Goal: Task Accomplishment & Management: Manage account settings

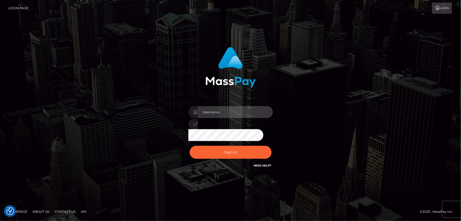
type input "Dan.Cirnat"
click at [271, 145] on div at bounding box center [224, 161] width 108 height 60
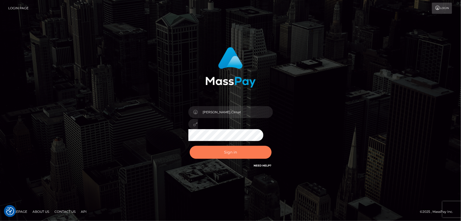
drag, startPoint x: 242, startPoint y: 147, endPoint x: 168, endPoint y: 135, distance: 74.5
click at [242, 148] on button "Sign in" at bounding box center [231, 152] width 82 height 13
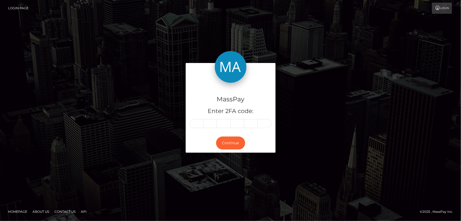
click at [198, 121] on input "text" at bounding box center [197, 123] width 14 height 9
type input "4"
type input "8"
type input "2"
type input "0"
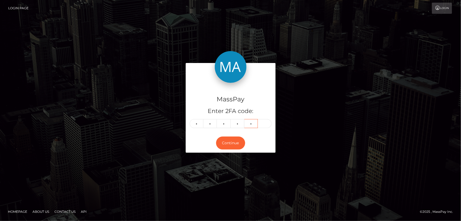
type input "5"
type input "2"
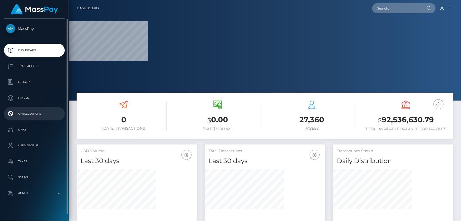
scroll to position [6, 0]
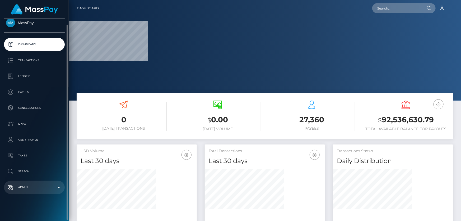
click at [40, 189] on p "Admin" at bounding box center [34, 187] width 57 height 8
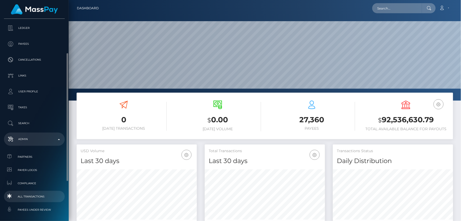
scroll to position [78, 0]
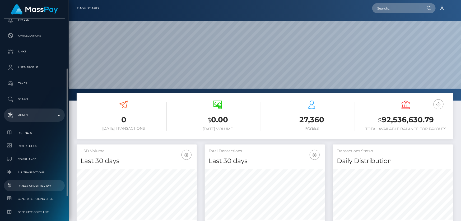
click at [46, 185] on span "Payees under Review" at bounding box center [34, 185] width 57 height 6
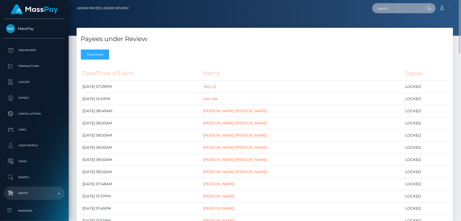
paste input "greenjoker116@gmail.com"
type input "greenjoker116@gmail.com"
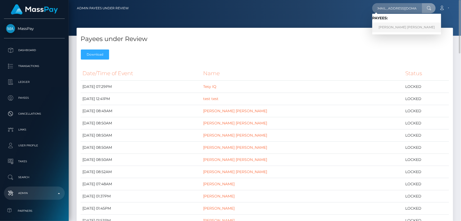
click at [393, 26] on link "SERGIO ANDRES PARRA LUNA" at bounding box center [407, 27] width 69 height 10
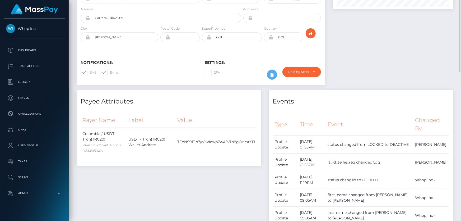
scroll to position [10, 0]
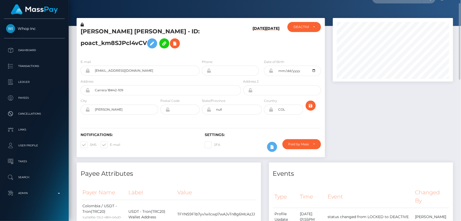
click at [371, 106] on div at bounding box center [393, 90] width 128 height 144
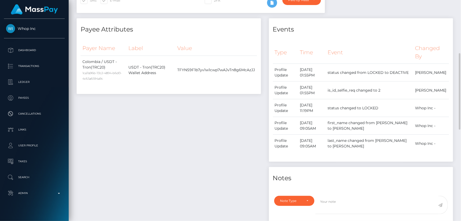
scroll to position [226, 0]
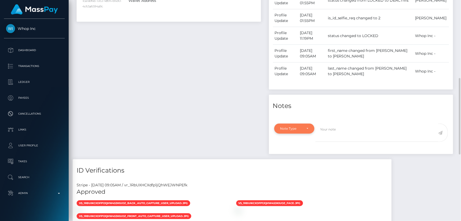
click at [300, 132] on div "Note Type" at bounding box center [294, 128] width 40 height 10
click at [298, 153] on span "Compliance" at bounding box center [290, 154] width 19 height 5
select select "COMPLIANCE"
click at [340, 136] on textarea at bounding box center [377, 132] width 123 height 18
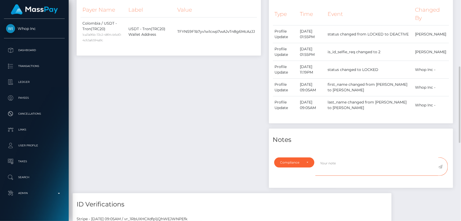
scroll to position [264, 0]
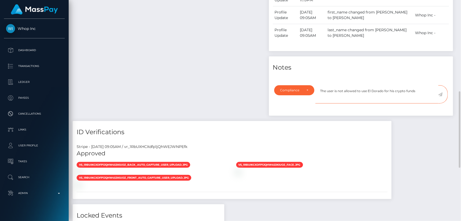
click at [383, 91] on textarea "The user is not allowed to use El Dorado for his crypto funds" at bounding box center [377, 94] width 123 height 18
click at [389, 90] on textarea "The user is not allowed to use El Dorado ( Vnezuela for his crypto funds" at bounding box center [377, 94] width 123 height 18
click at [403, 90] on textarea "The user is not allowed to use El Dorado ( Venezuela for his crypto funds" at bounding box center [377, 94] width 123 height 18
click at [339, 97] on textarea "The user is not allowed to use El Dorado ( Venezuela ) for his crypto funds" at bounding box center [377, 94] width 123 height 18
type textarea "The user is not allowed to use El Dorado ( Venezuela ) for his crypto funds."
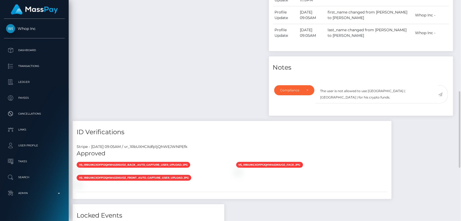
click at [441, 93] on icon at bounding box center [441, 94] width 4 height 4
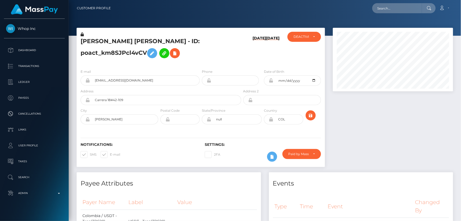
scroll to position [63, 120]
drag, startPoint x: 389, startPoint y: 123, endPoint x: 380, endPoint y: 123, distance: 9.5
click at [389, 123] on div at bounding box center [393, 100] width 128 height 144
click at [383, 131] on div at bounding box center [393, 100] width 128 height 144
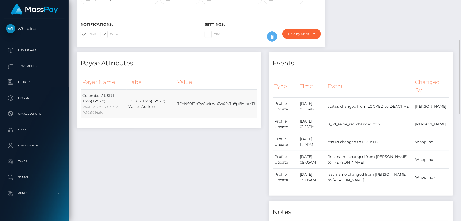
scroll to position [0, 0]
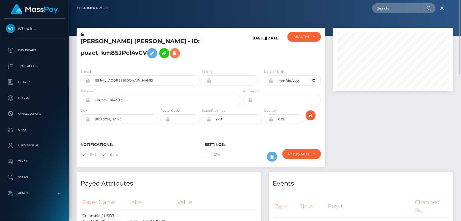
click at [174, 53] on icon at bounding box center [175, 53] width 6 height 7
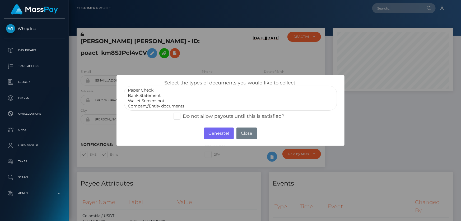
scroll to position [10, 0]
select select "Miscellaneous"
click at [146, 107] on option "Miscellaneous" at bounding box center [230, 106] width 206 height 5
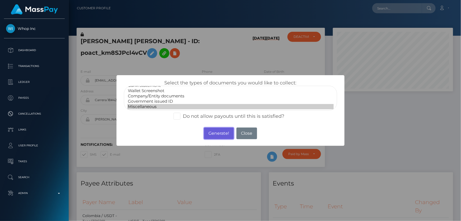
click at [222, 132] on button "Generate!" at bounding box center [219, 133] width 30 height 12
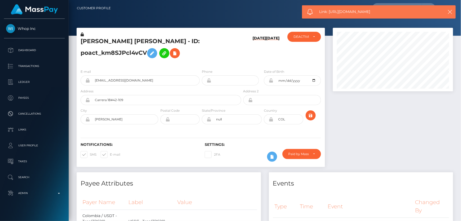
drag, startPoint x: 378, startPoint y: 12, endPoint x: 329, endPoint y: 13, distance: 48.9
click at [329, 13] on span "Link: https://l.maspay.io/mgI9j" at bounding box center [377, 12] width 117 height 6
copy span "https://l.maspay.io/mgI9j"
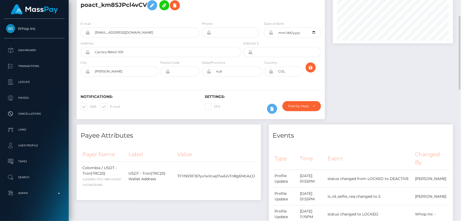
scroll to position [0, 0]
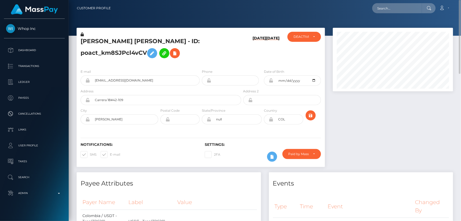
click at [108, 54] on h5 "SERGIO ANDRES PARRA LUNA - ID: poact_km8SJPcl4vCV" at bounding box center [160, 49] width 158 height 24
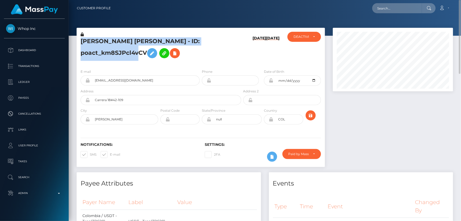
click at [108, 54] on h5 "SERGIO ANDRES PARRA LUNA - ID: poact_km8SJPcl4vCV" at bounding box center [160, 49] width 158 height 24
copy h5 "SERGIO ANDRES PARRA LUNA - ID: poact_km8SJPcl4vCV"
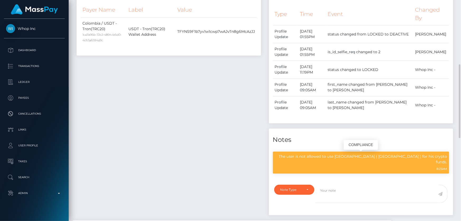
scroll to position [63, 120]
drag, startPoint x: 368, startPoint y: 156, endPoint x: 447, endPoint y: 157, distance: 79.3
click at [447, 157] on p "The user is not allowed to use El Dorado ( Venezuela ) for his crypto funds." at bounding box center [361, 159] width 172 height 11
copy p "El Dorado ( Venezuela ) for his crypto funds."
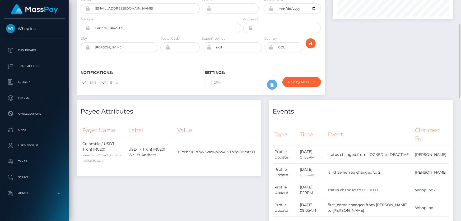
scroll to position [0, 0]
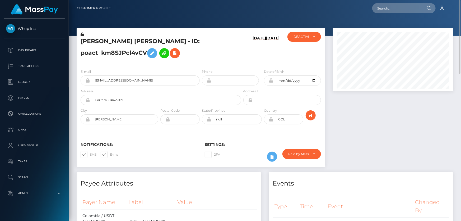
click at [230, 54] on h5 "SERGIO ANDRES PARRA LUNA - ID: poact_km8SJPcl4vCV" at bounding box center [160, 49] width 158 height 24
click at [393, 140] on div at bounding box center [393, 100] width 128 height 144
paste input "poact_buhAaYrLmtKg"
type input "poact_buhAaYrLmtKg"
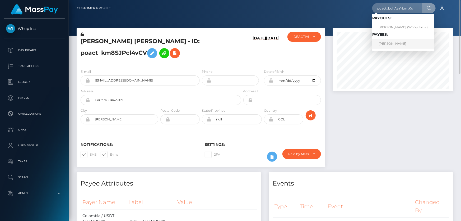
click at [395, 44] on link "SAMUEL LUKE FAWCETT" at bounding box center [404, 44] width 62 height 10
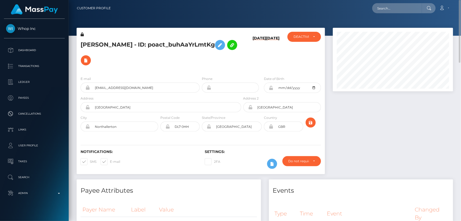
click at [166, 58] on h5 "[PERSON_NAME] - ID: poact_buhAaYrLmtKg" at bounding box center [160, 52] width 158 height 31
click at [164, 72] on div "E-mail sam4cet12@gmail.com Phone Date of Birth" at bounding box center [201, 104] width 249 height 65
click at [89, 57] on icon at bounding box center [86, 60] width 6 height 7
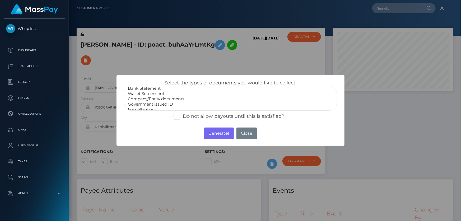
scroll to position [10, 0]
select select "Miscellaneous"
click at [148, 105] on option "Miscellaneous" at bounding box center [230, 106] width 206 height 5
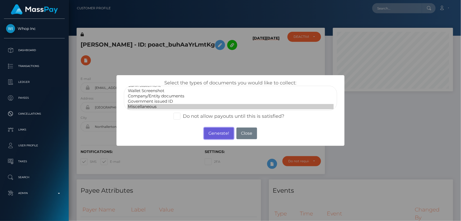
click at [215, 132] on button "Generate!" at bounding box center [219, 133] width 30 height 12
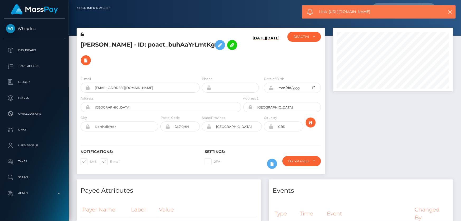
drag, startPoint x: 376, startPoint y: 12, endPoint x: 330, endPoint y: 10, distance: 46.6
click at [330, 10] on span "Link: https://l.maspay.io/wgI39" at bounding box center [377, 12] width 117 height 6
copy span "https://l.maspay.io/wgI39"
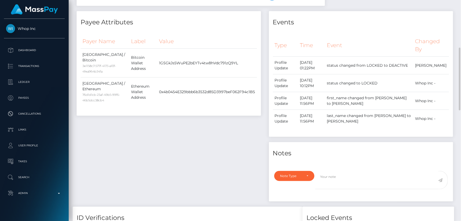
scroll to position [240, 0]
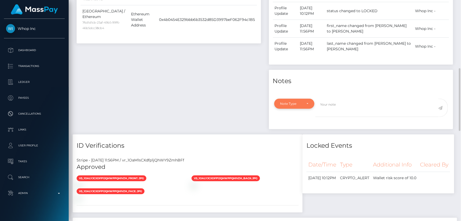
click at [293, 102] on div "Note Type" at bounding box center [292, 104] width 22 height 4
drag, startPoint x: 290, startPoint y: 123, endPoint x: 311, endPoint y: 117, distance: 22.3
click at [290, 127] on span "Compliance" at bounding box center [290, 129] width 19 height 5
select select "COMPLIANCE"
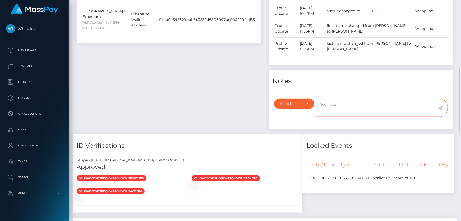
click at [334, 100] on textarea at bounding box center [377, 108] width 123 height 18
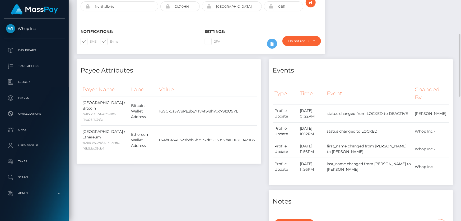
scroll to position [192, 0]
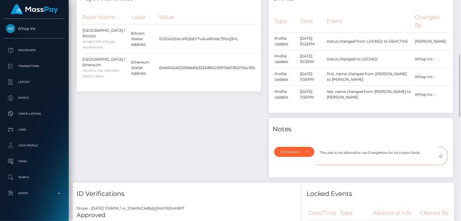
type textarea "The user is not allowed to use ChangeNow for his crypto funds."
click at [442, 154] on icon at bounding box center [441, 156] width 4 height 4
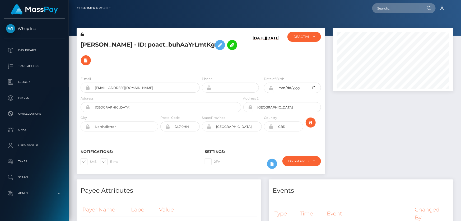
scroll to position [63, 120]
click at [409, 135] on div at bounding box center [393, 104] width 128 height 152
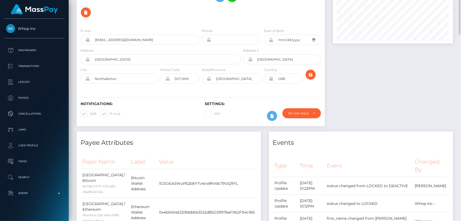
scroll to position [0, 0]
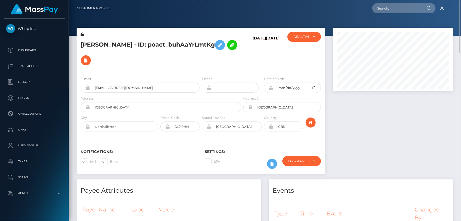
click at [129, 39] on h5 "[PERSON_NAME] - ID: poact_buhAaYrLmtKg" at bounding box center [160, 52] width 158 height 31
copy h5 "[PERSON_NAME] - ID: poact_buhAaYrLmtKg"
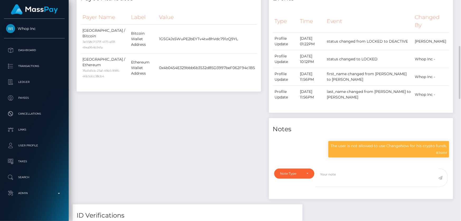
scroll to position [63, 120]
click at [355, 143] on p "The user is not allowed to use ChangeNow for his crypto funds." at bounding box center [389, 146] width 117 height 6
copy div "The user is not allowed to use ChangeNow for his crypto funds."
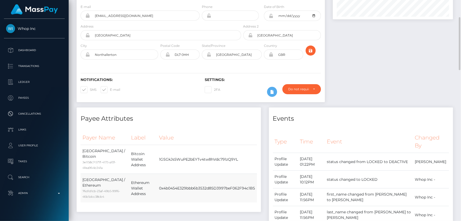
scroll to position [0, 0]
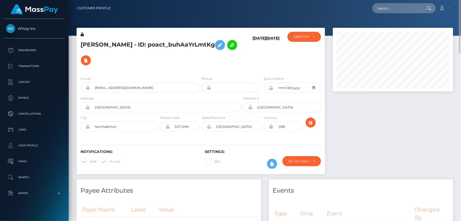
click at [143, 45] on h5 "SAMUEL LUKE FAWCETT - ID: poact_buhAaYrLmtKg" at bounding box center [160, 52] width 158 height 31
paste input "poact_5dhGncFjc4m3"
type input "poact_5dhGncFjc4m3"
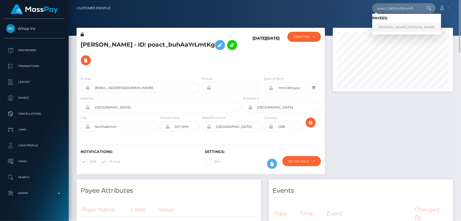
click at [394, 26] on link "TUSHAR LALJIBHAI PARMAR" at bounding box center [407, 27] width 69 height 10
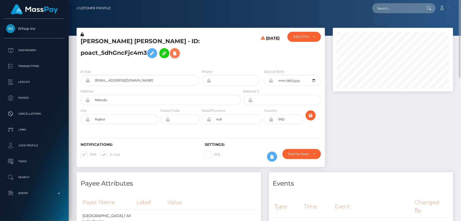
click at [177, 52] on icon at bounding box center [175, 53] width 6 height 7
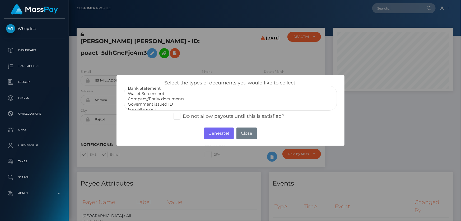
scroll to position [10, 0]
drag, startPoint x: 151, startPoint y: 104, endPoint x: 161, endPoint y: 112, distance: 13.5
select select "Miscellaneous"
click at [151, 104] on option "Miscellaneous" at bounding box center [230, 106] width 206 height 5
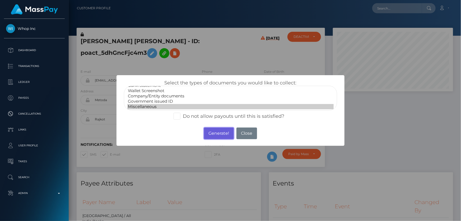
click at [219, 131] on button "Generate!" at bounding box center [219, 133] width 30 height 12
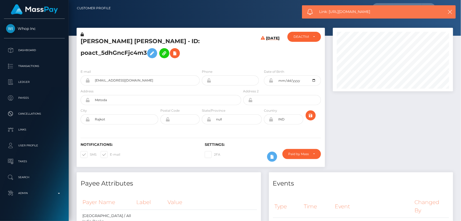
drag, startPoint x: 376, startPoint y: 11, endPoint x: 330, endPoint y: 12, distance: 45.8
click at [330, 12] on span "Link: https://l.maspay.io/2gI4s" at bounding box center [377, 12] width 117 height 6
copy span "https://l.maspay.io/2gI4s"
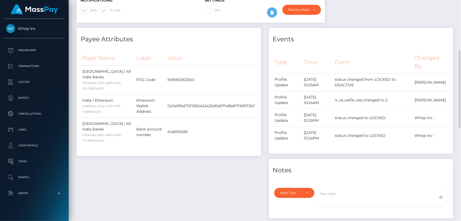
scroll to position [192, 0]
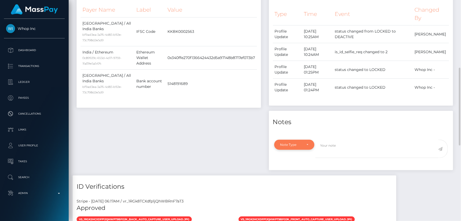
drag, startPoint x: 297, startPoint y: 141, endPoint x: 297, endPoint y: 145, distance: 4.2
click at [297, 141] on div "Note Type" at bounding box center [294, 145] width 40 height 10
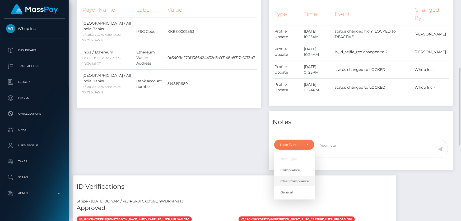
click at [289, 182] on span "Clear Compliance" at bounding box center [295, 181] width 28 height 5
select select "CLEAR_COMPLIANCE"
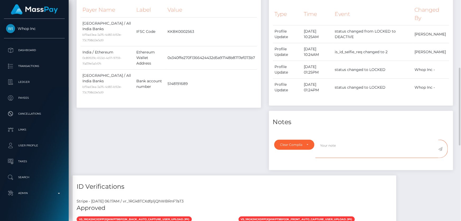
click at [332, 152] on textarea at bounding box center [377, 149] width 123 height 18
type textarea "The user is not allowed to use Stake Casino for his crypto funds."
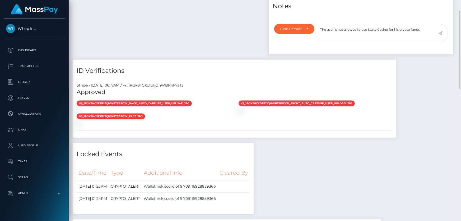
scroll to position [212, 0]
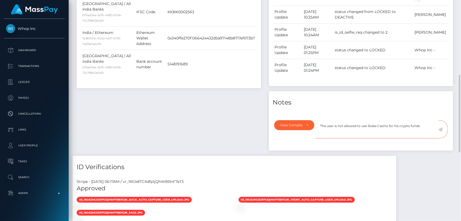
click at [431, 125] on textarea "The user is not allowed to use Stake Casino for his crypto funds." at bounding box center [377, 129] width 123 height 18
click at [441, 128] on icon at bounding box center [441, 129] width 4 height 4
click at [206, 117] on div "Payee Attributes Payer Name Label Value India / All India Banks bf9ad3ea-3a76-4…" at bounding box center [169, 57] width 192 height 195
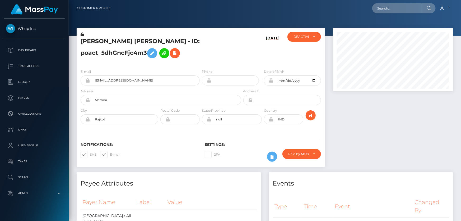
scroll to position [63, 120]
click at [250, 55] on div "[DATE]" at bounding box center [263, 48] width 42 height 33
click at [115, 54] on h5 "[PERSON_NAME] [PERSON_NAME] - ID: poact_5dhGncFjc4m3" at bounding box center [160, 49] width 158 height 24
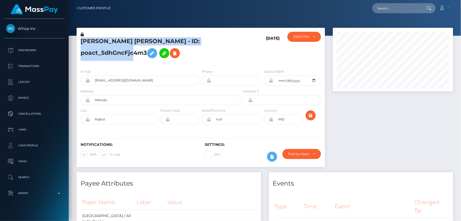
click at [115, 54] on h5 "[PERSON_NAME] [PERSON_NAME] - ID: poact_5dhGncFjc4m3" at bounding box center [160, 49] width 158 height 24
copy h5 "[PERSON_NAME] [PERSON_NAME] - ID: poact_5dhGncFjc4m3"
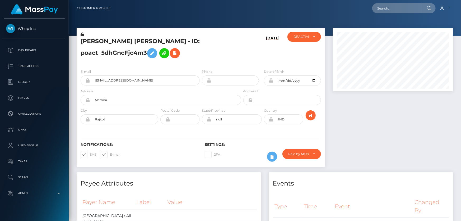
click at [432, 137] on div at bounding box center [393, 100] width 128 height 144
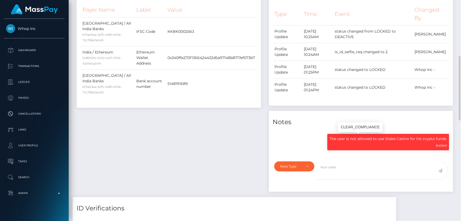
click at [350, 139] on p "The user is not allowed to use Stake Casino for his crypto funds." at bounding box center [389, 139] width 118 height 6
copy div "The user is not allowed to use Stake Casino for his crypto funds."
click at [174, 146] on div "Payee Attributes Payer Name Label Value India / All India Banks bf9ad3ea-3a76-4…" at bounding box center [169, 88] width 192 height 217
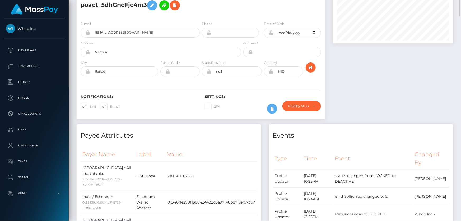
scroll to position [0, 0]
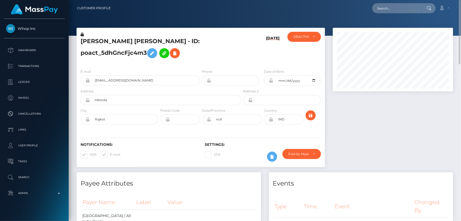
drag, startPoint x: 209, startPoint y: 58, endPoint x: 177, endPoint y: 66, distance: 33.0
click at [209, 57] on h5 "TUSHAR LALJIBHAI PARMAR - ID: poact_5dhGncFjc4m3" at bounding box center [160, 49] width 158 height 24
click at [222, 54] on h5 "TUSHAR LALJIBHAI PARMAR - ID: poact_5dhGncFjc4m3" at bounding box center [160, 49] width 158 height 24
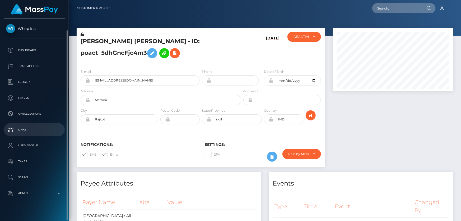
scroll to position [6, 0]
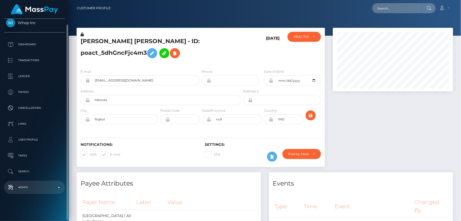
click at [44, 190] on p "Admin" at bounding box center [34, 187] width 57 height 8
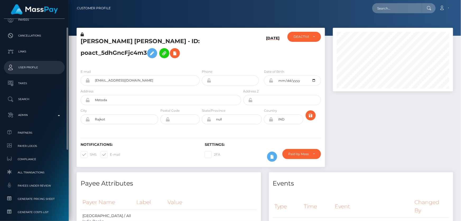
scroll to position [102, 0]
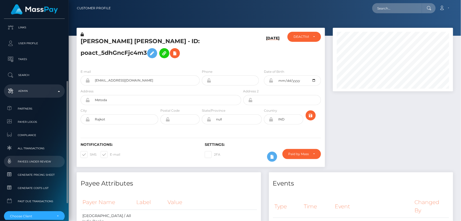
click at [42, 161] on span "Payees under Review" at bounding box center [34, 161] width 57 height 6
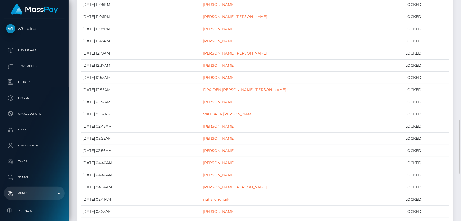
scroll to position [545, 0]
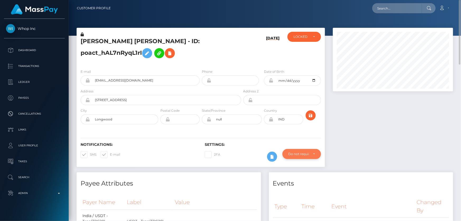
click at [308, 156] on div "Do not require" at bounding box center [299, 154] width 20 height 4
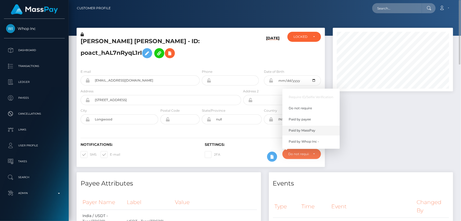
click at [312, 132] on span "Paid by MassPay" at bounding box center [302, 130] width 27 height 5
select select "2"
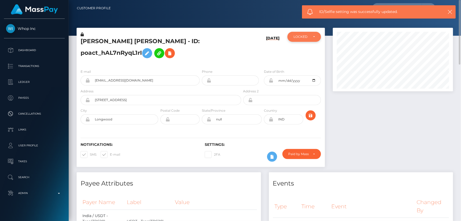
click at [307, 36] on div "LOCKED" at bounding box center [301, 37] width 15 height 4
click at [303, 50] on span "ACTIVE" at bounding box center [300, 51] width 12 height 5
select select "ACTIVE"
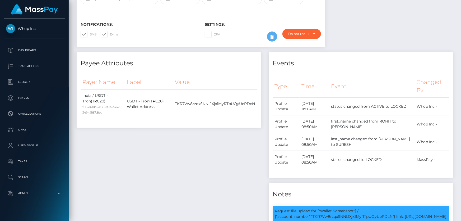
scroll to position [24, 0]
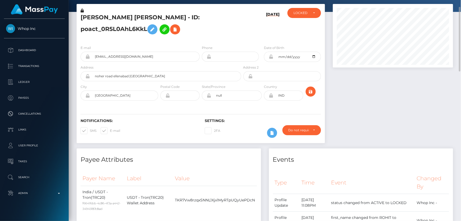
click at [296, 122] on h6 "Settings:" at bounding box center [263, 120] width 116 height 4
click at [300, 127] on div "Do not require" at bounding box center [302, 130] width 39 height 10
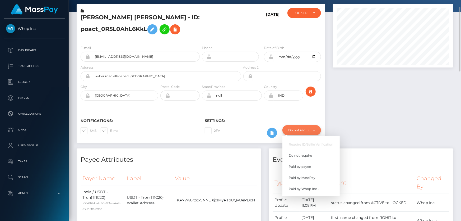
scroll to position [63, 120]
click at [308, 177] on span "Paid by MassPay" at bounding box center [302, 177] width 27 height 5
select select "2"
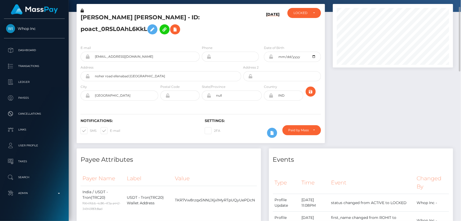
drag, startPoint x: 400, startPoint y: 136, endPoint x: 398, endPoint y: 135, distance: 2.8
click at [400, 136] on div at bounding box center [393, 76] width 128 height 144
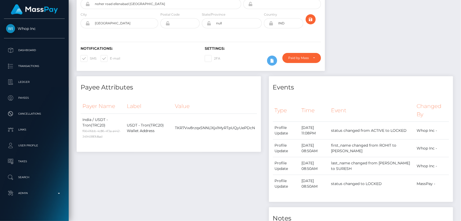
scroll to position [0, 0]
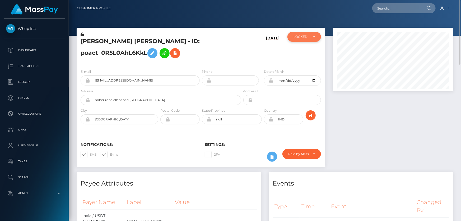
click div "LOCKED"
click span "ACTIVE"
select select "ACTIVE"
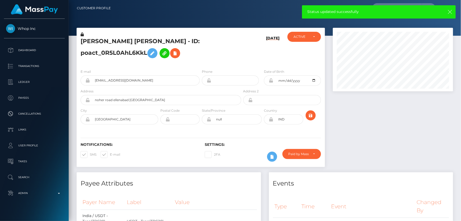
click icon "button"
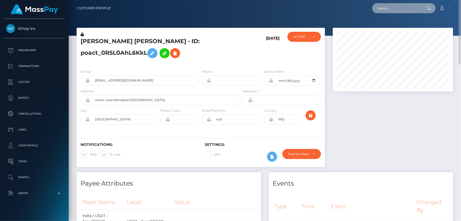
paste input "67814a3df0d3687c1f0061fa"
type input "67814a3df0d3687c1f0061fa"
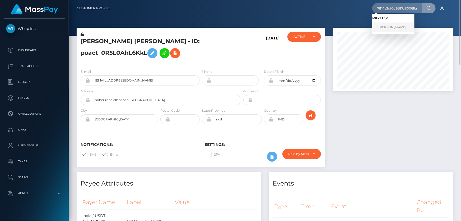
click link "CHIARA MARLENE MARTIN"
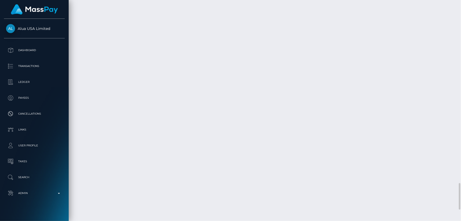
scroll to position [63, 120]
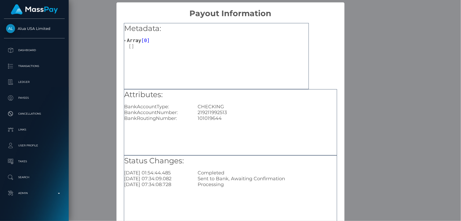
click at [399, 59] on div "× Payout Information Metadata: Array [ 0 ] Attributes: BankAccountType: CHECKIN…" at bounding box center [230, 110] width 461 height 221
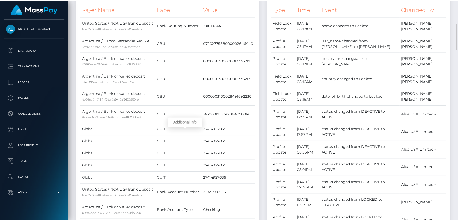
scroll to position [72, 0]
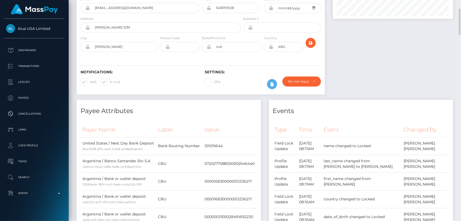
click at [398, 104] on div "Events" at bounding box center [361, 108] width 185 height 16
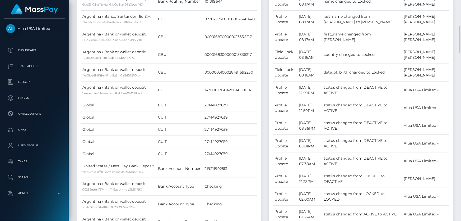
scroll to position [121, 0]
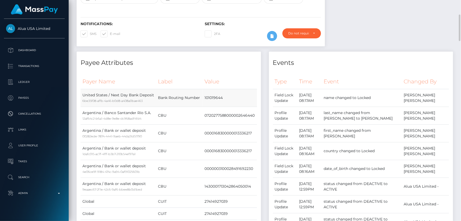
drag, startPoint x: 231, startPoint y: 95, endPoint x: 204, endPoint y: 98, distance: 26.8
click at [204, 98] on td "101019644" at bounding box center [230, 98] width 54 height 18
drag, startPoint x: 393, startPoint y: 61, endPoint x: 375, endPoint y: 67, distance: 18.6
click at [393, 61] on h4 "Events" at bounding box center [361, 62] width 177 height 9
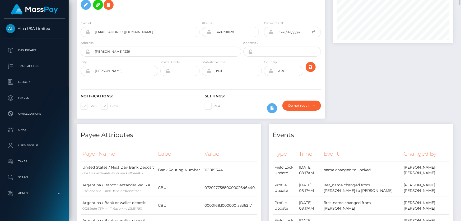
scroll to position [0, 0]
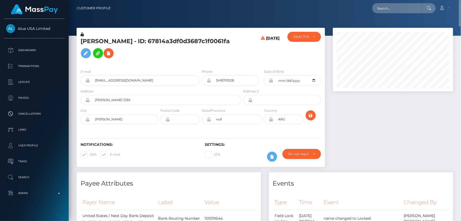
click at [234, 58] on h5 "CHIARA MARLENE MARTIN - ID: 67814a3df0d3687c1f0061fa" at bounding box center [160, 49] width 158 height 24
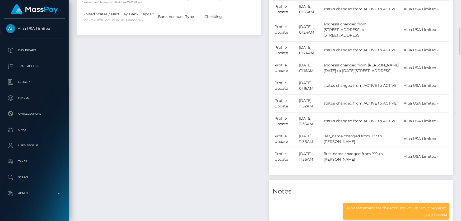
scroll to position [433, 0]
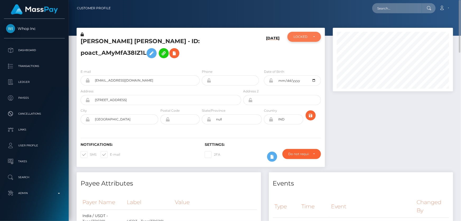
click at [309, 33] on div "LOCKED" at bounding box center [305, 37] width 34 height 10
click at [308, 52] on link "ACTIVE" at bounding box center [305, 51] width 34 height 10
select select "ACTIVE"
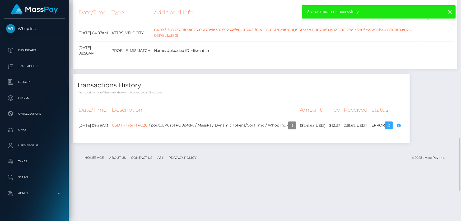
scroll to position [625, 0]
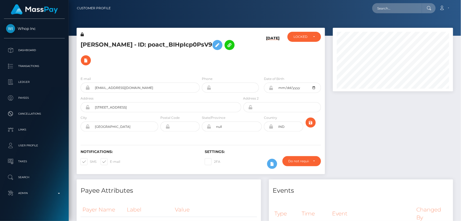
scroll to position [63, 120]
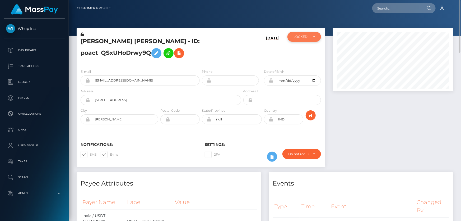
click at [309, 36] on div "LOCKED" at bounding box center [301, 37] width 15 height 4
click at [309, 48] on link "ACTIVE" at bounding box center [305, 51] width 34 height 10
select select "ACTIVE"
click at [305, 39] on div "LOCKED" at bounding box center [305, 37] width 34 height 10
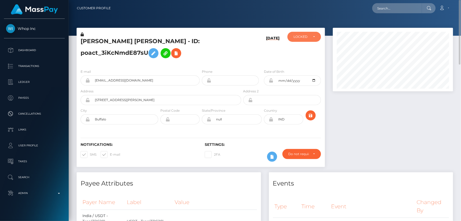
scroll to position [63, 120]
click at [302, 52] on span "ACTIVE" at bounding box center [300, 51] width 12 height 5
select select "ACTIVE"
click at [299, 38] on div "LOCKED" at bounding box center [301, 37] width 15 height 4
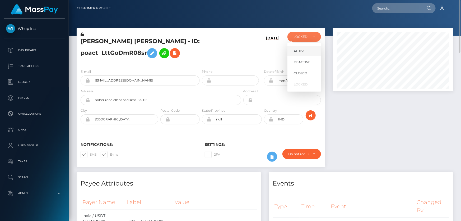
click at [303, 49] on span "ACTIVE" at bounding box center [300, 51] width 12 height 5
select select "ACTIVE"
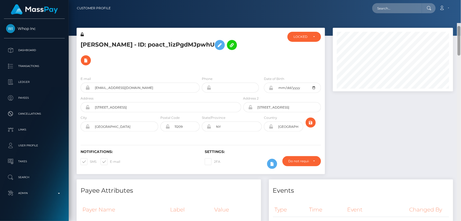
drag, startPoint x: 459, startPoint y: 35, endPoint x: 461, endPoint y: -2, distance: 36.3
click at [461, 0] on html "Whop Inc Dashboard Transactions Ledger Payees Cancellations Links" at bounding box center [230, 110] width 461 height 221
click at [296, 40] on div "LOCKED" at bounding box center [305, 37] width 34 height 10
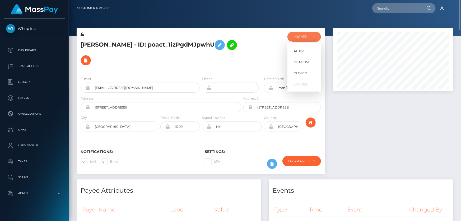
scroll to position [63, 120]
click at [297, 63] on span "DEACTIVE" at bounding box center [302, 62] width 17 height 5
select select "DEACTIVE"
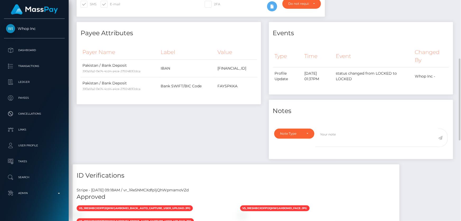
scroll to position [61, 0]
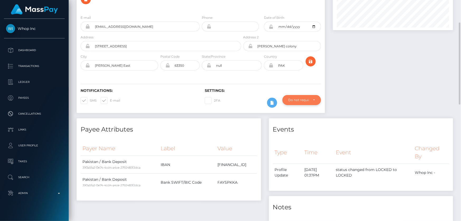
click at [307, 95] on div "Do not require" at bounding box center [302, 100] width 39 height 10
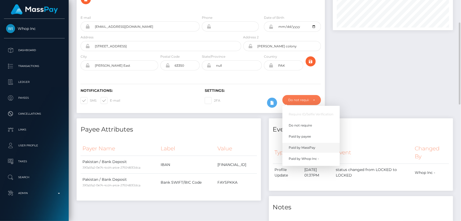
click at [314, 145] on span "Paid by MassPay" at bounding box center [302, 147] width 27 height 5
select select "2"
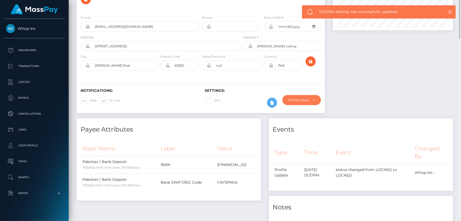
scroll to position [0, 0]
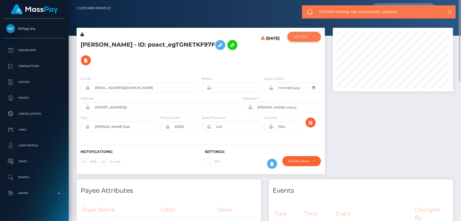
click at [304, 37] on div "LOCKED" at bounding box center [301, 37] width 15 height 4
click at [306, 62] on span "DEACTIVE" at bounding box center [302, 62] width 17 height 5
select select "DEACTIVE"
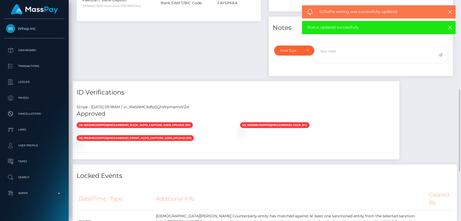
scroll to position [216, 0]
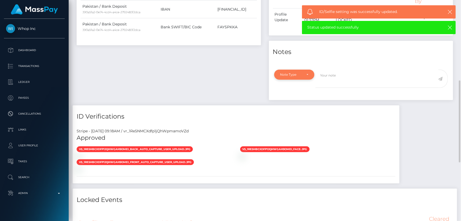
click at [299, 75] on div "Note Type" at bounding box center [292, 74] width 22 height 4
click at [301, 98] on link "Compliance" at bounding box center [294, 100] width 41 height 10
select select "COMPLIANCE"
click at [329, 84] on textarea at bounding box center [377, 79] width 123 height 18
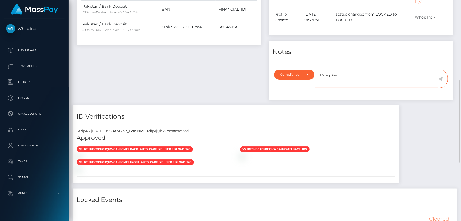
type textarea "ID required."
click at [442, 78] on icon at bounding box center [441, 79] width 4 height 4
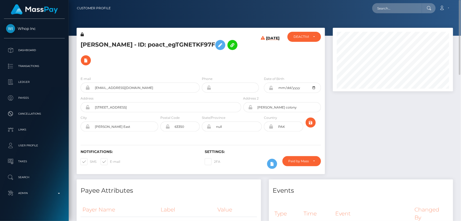
click at [132, 43] on h5 "[PERSON_NAME] - ID: poact_egTGNETKF97F" at bounding box center [160, 52] width 158 height 31
copy h5 "[PERSON_NAME] - ID: poact_egTGNETKF97F"
click at [166, 65] on h5 "[PERSON_NAME] - ID: poact_egTGNETKF97F" at bounding box center [160, 52] width 158 height 31
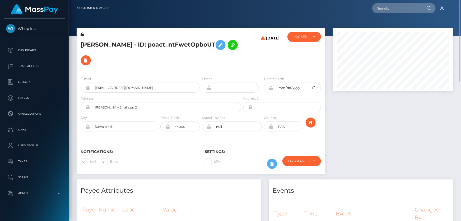
click at [166, 46] on h5 "[PERSON_NAME] - ID: poact_ntFwetOpboUT" at bounding box center [160, 52] width 158 height 31
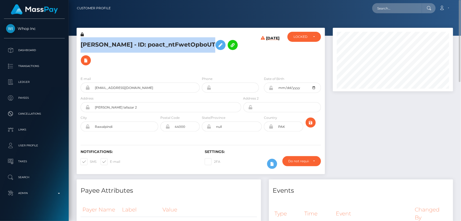
click at [166, 46] on h5 "[PERSON_NAME] - ID: poact_ntFwetOpboUT" at bounding box center [160, 52] width 158 height 31
copy h5 "[PERSON_NAME] - ID: poact_ntFwetOpboUT"
click at [291, 39] on div "LOCKED" at bounding box center [305, 37] width 34 height 10
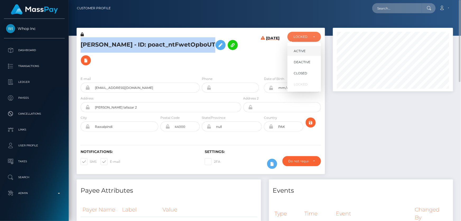
scroll to position [63, 120]
click at [304, 62] on span "DEACTIVE" at bounding box center [302, 62] width 17 height 5
select select "DEACTIVE"
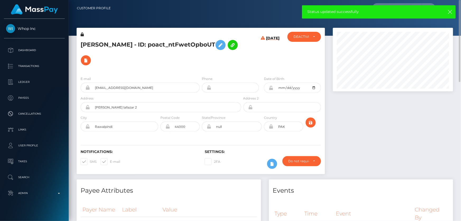
click at [439, 159] on div at bounding box center [393, 104] width 128 height 152
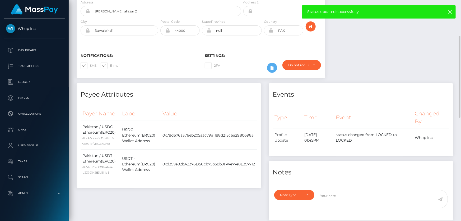
scroll to position [168, 0]
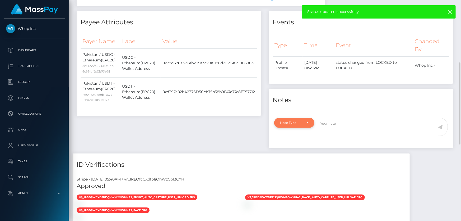
click at [297, 123] on div "Note Type" at bounding box center [292, 123] width 22 height 4
click at [304, 146] on link "Compliance" at bounding box center [294, 148] width 41 height 10
select select "COMPLIANCE"
click at [336, 125] on textarea at bounding box center [377, 127] width 123 height 18
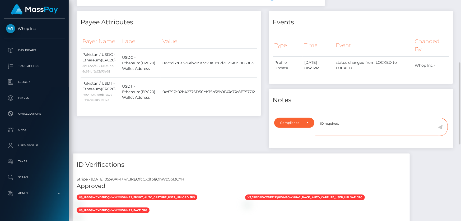
type textarea "ID required."
click at [441, 126] on icon at bounding box center [441, 127] width 4 height 4
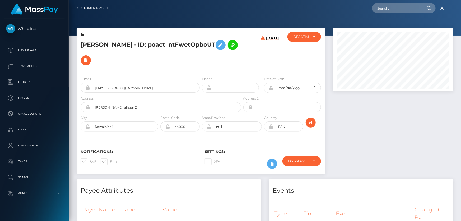
scroll to position [63, 120]
drag, startPoint x: 453, startPoint y: 172, endPoint x: 449, endPoint y: 14, distance: 157.6
click at [449, 14] on div "Customer Profile Loading... Loading..." at bounding box center [265, 110] width 393 height 221
click at [159, 43] on h5 "NITISH KUMAR Kumar - ID: poact_EnlaN6If7wB8" at bounding box center [160, 52] width 158 height 31
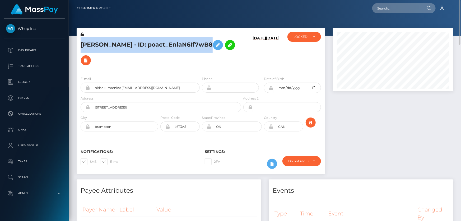
click at [159, 42] on h5 "NITISH KUMAR Kumar - ID: poact_EnlaN6If7wB8" at bounding box center [160, 52] width 158 height 31
copy h5 "NITISH KUMAR Kumar - ID: poact_EnlaN6If7wB8"
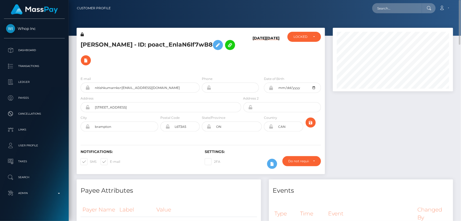
click at [442, 145] on div at bounding box center [393, 104] width 128 height 152
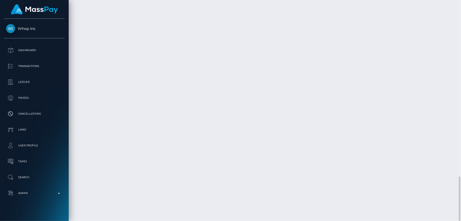
scroll to position [63, 120]
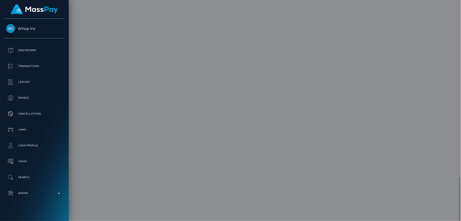
scroll to position [0, 0]
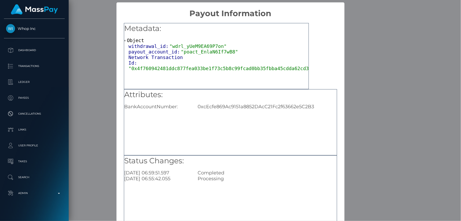
click at [273, 105] on div "0xcEcfe869Ac9151a8852DAcC21Fc2f63662e5C2B3" at bounding box center [267, 107] width 147 height 6
copy div "0xcEcfe869Ac9151a8852DAcC21Fc2f63662e5C2B3"
click at [378, 108] on div "× Payout Information Metadata: Object withdrawal_id: "wdrl_yUeM9EA69P7on" payou…" at bounding box center [230, 110] width 461 height 221
click at [373, 74] on div "× Payout Information Metadata: Object withdrawal_id: "wdrl_yUeM9EA69P7on" payou…" at bounding box center [230, 110] width 461 height 221
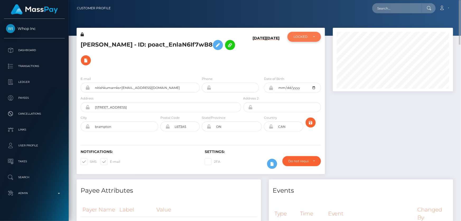
click at [298, 35] on div "LOCKED" at bounding box center [301, 37] width 15 height 4
click at [302, 61] on span "DEACTIVE" at bounding box center [302, 62] width 17 height 5
select select "DEACTIVE"
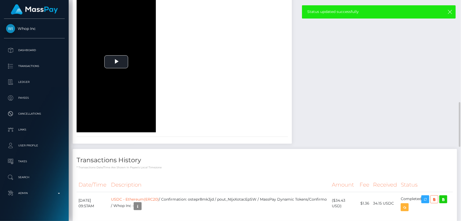
scroll to position [577, 0]
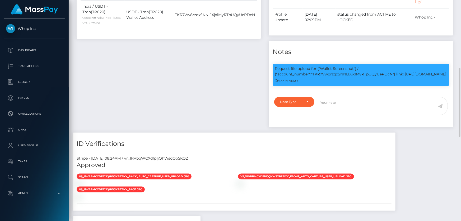
scroll to position [120, 0]
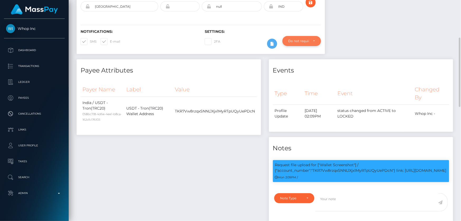
click at [298, 41] on div "Do not require" at bounding box center [299, 41] width 20 height 4
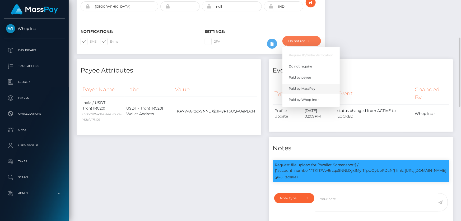
click at [312, 89] on span "Paid by MassPay" at bounding box center [302, 88] width 27 height 5
select select "2"
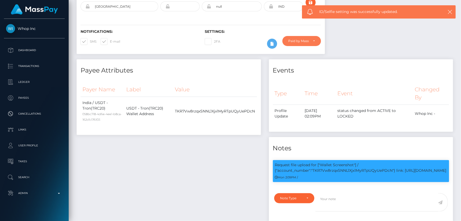
scroll to position [0, 0]
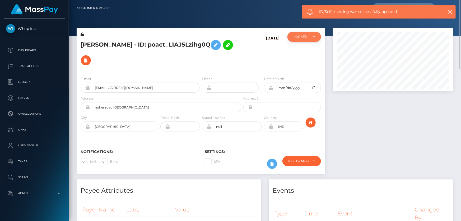
click at [294, 38] on div "LOCKED" at bounding box center [301, 37] width 15 height 4
click at [302, 51] on span "ACTIVE" at bounding box center [300, 51] width 12 height 5
select select "ACTIVE"
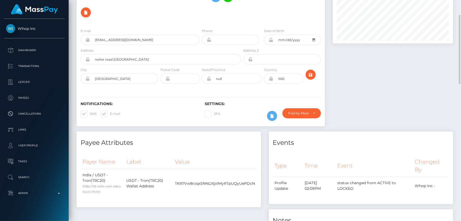
scroll to position [0, 0]
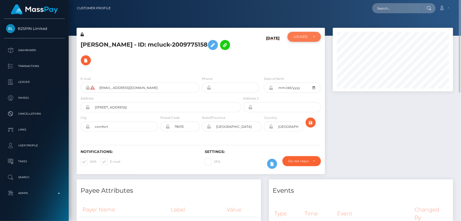
click at [307, 36] on div "LOCKED" at bounding box center [301, 37] width 15 height 4
click at [306, 49] on link "ACTIVE" at bounding box center [305, 51] width 34 height 10
select select "ACTIVE"
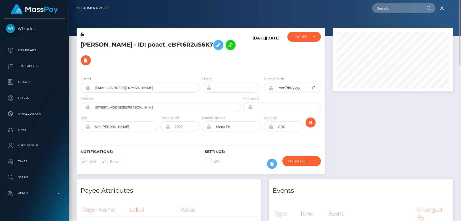
click at [112, 54] on h5 "[PERSON_NAME] - ID: poact_eBFt6R2uS6K7" at bounding box center [160, 52] width 158 height 31
copy h5 "[PERSON_NAME] - ID: poact_eBFt6R2uS6K7"
click at [169, 153] on div "Notifications: SMS E-mail" at bounding box center [139, 160] width 124 height 22
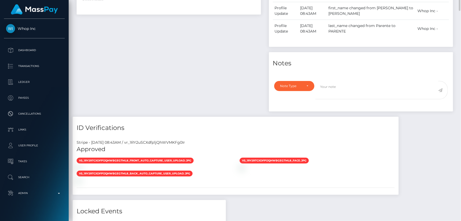
scroll to position [144, 0]
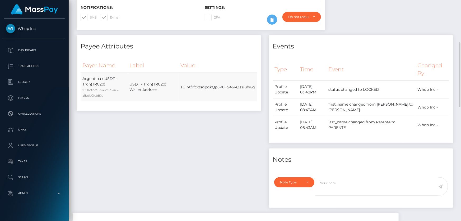
click at [194, 79] on td "TGirAf1fcxtsgpgkQp5K8FS46vQTziuhwg" at bounding box center [218, 87] width 78 height 29
copy td "TGirAf1fcxtsgpgkQp5K8FS46vQTziuhwg"
click at [193, 139] on div "Payee Attributes Payer Name Label Value Argentina / USDT - Tron(TRC20) f651aaf2…" at bounding box center [169, 124] width 192 height 178
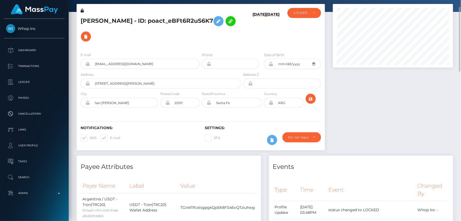
scroll to position [0, 0]
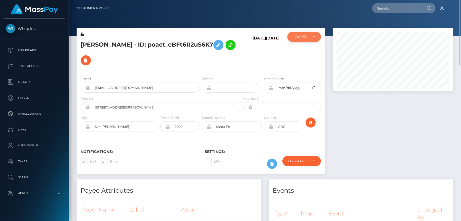
click at [301, 38] on div "LOCKED" at bounding box center [301, 37] width 15 height 4
click at [302, 63] on span "DEACTIVE" at bounding box center [302, 62] width 17 height 5
select select "DEACTIVE"
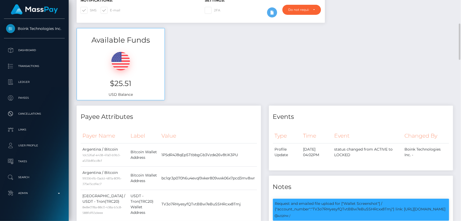
scroll to position [24, 0]
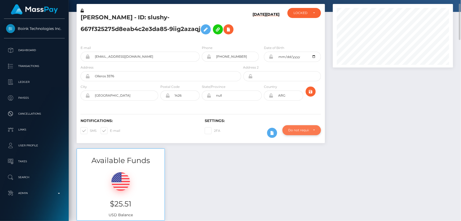
click at [291, 134] on div "Do not require" at bounding box center [302, 130] width 39 height 10
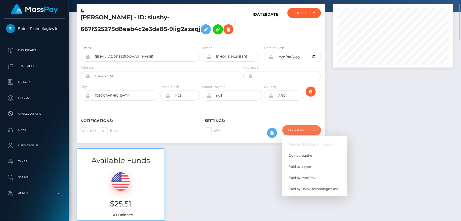
scroll to position [63, 120]
click at [313, 178] on span "Paid by MassPay" at bounding box center [302, 177] width 27 height 5
select select "2"
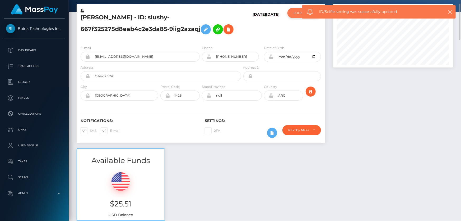
click at [297, 13] on div "LOCKED" at bounding box center [301, 13] width 15 height 4
click at [304, 27] on span "ACTIVE" at bounding box center [300, 27] width 12 height 5
select select "ACTIVE"
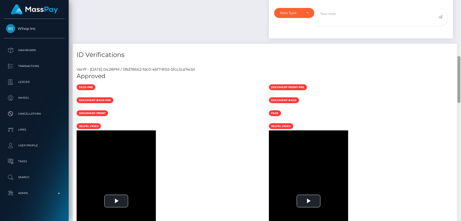
scroll to position [485, 0]
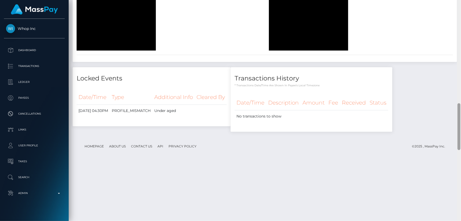
drag, startPoint x: 461, startPoint y: 77, endPoint x: 461, endPoint y: 189, distance: 111.6
click at [461, 189] on div at bounding box center [459, 110] width 4 height 221
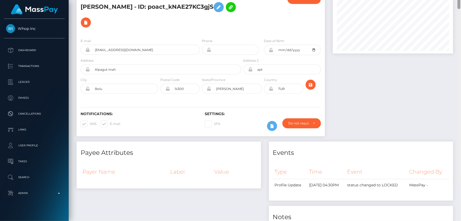
scroll to position [0, 0]
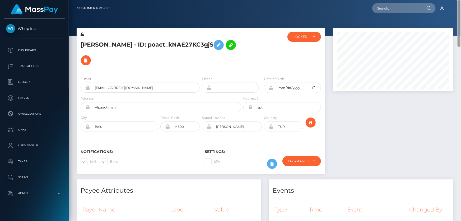
drag, startPoint x: 460, startPoint y: 162, endPoint x: 461, endPoint y: 3, distance: 158.9
click at [461, 3] on div "Customer Profile Loading... Loading..." at bounding box center [265, 110] width 393 height 221
click at [306, 41] on div "LOCKED" at bounding box center [305, 37] width 34 height 10
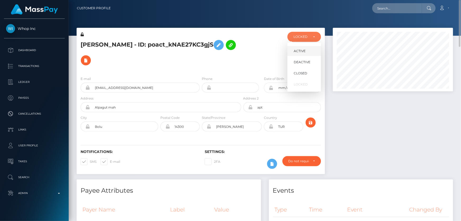
scroll to position [63, 120]
click at [307, 60] on span "DEACTIVE" at bounding box center [302, 62] width 17 height 5
select select "DEACTIVE"
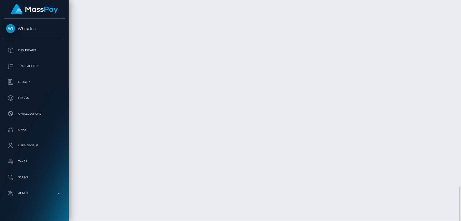
scroll to position [968, 0]
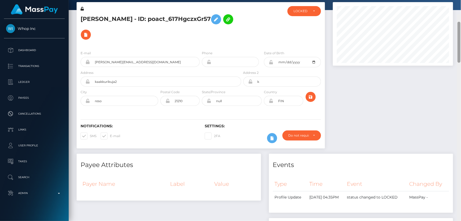
drag, startPoint x: 460, startPoint y: 188, endPoint x: 461, endPoint y: 11, distance: 176.9
click at [461, 14] on div at bounding box center [459, 124] width 4 height 221
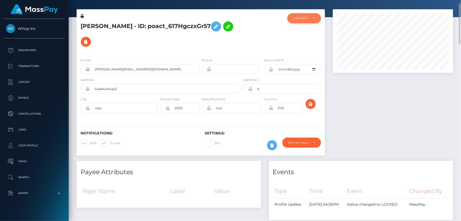
click at [295, 17] on div "LOCKED" at bounding box center [301, 18] width 15 height 4
click at [310, 44] on link "DEACTIVE" at bounding box center [305, 44] width 34 height 10
select select "DEACTIVE"
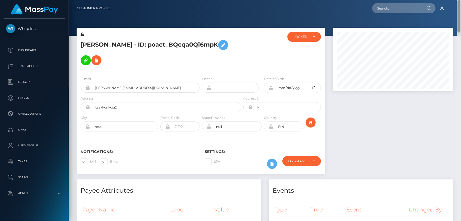
drag, startPoint x: 460, startPoint y: 55, endPoint x: 461, endPoint y: -13, distance: 68.0
click at [461, 0] on html "Whop Inc Dashboard Transactions Ledger Payees Cancellations Links" at bounding box center [230, 110] width 461 height 221
click at [294, 36] on div "LOCKED" at bounding box center [301, 37] width 15 height 4
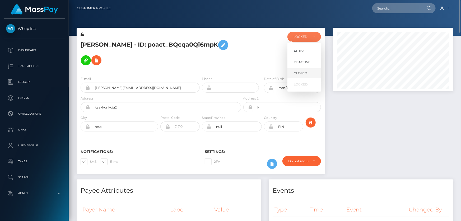
scroll to position [63, 120]
click at [302, 60] on span "DEACTIVE" at bounding box center [302, 62] width 17 height 5
select select "DEACTIVE"
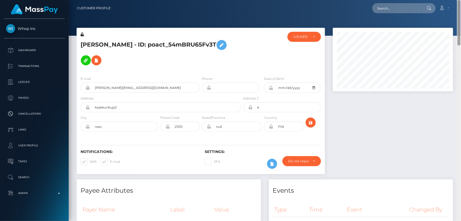
drag, startPoint x: 459, startPoint y: 100, endPoint x: 461, endPoint y: -18, distance: 117.9
click at [461, 0] on html "Whop Inc Dashboard Transactions Ledger Payees Cancellations Links" at bounding box center [230, 110] width 461 height 221
click at [295, 39] on div "LOCKED" at bounding box center [305, 37] width 34 height 10
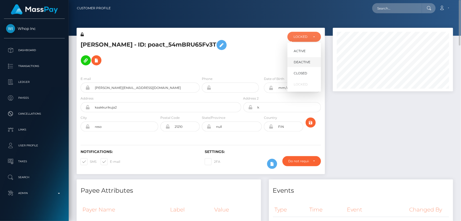
click at [313, 65] on link "DEACTIVE" at bounding box center [305, 62] width 34 height 10
select select "DEACTIVE"
